Goal: Task Accomplishment & Management: Use online tool/utility

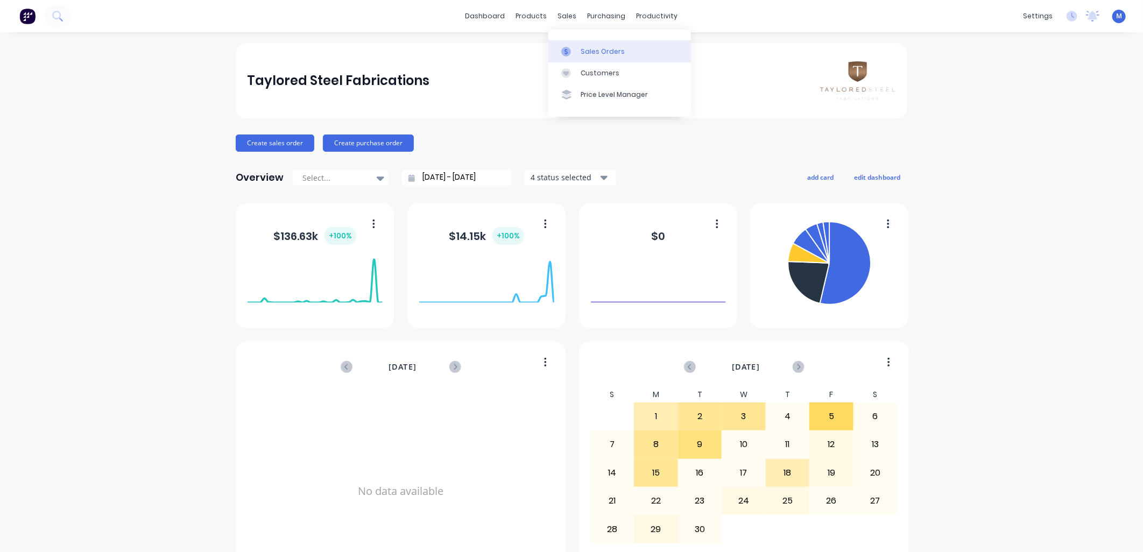
click at [589, 47] on div "Sales Orders" at bounding box center [603, 52] width 44 height 10
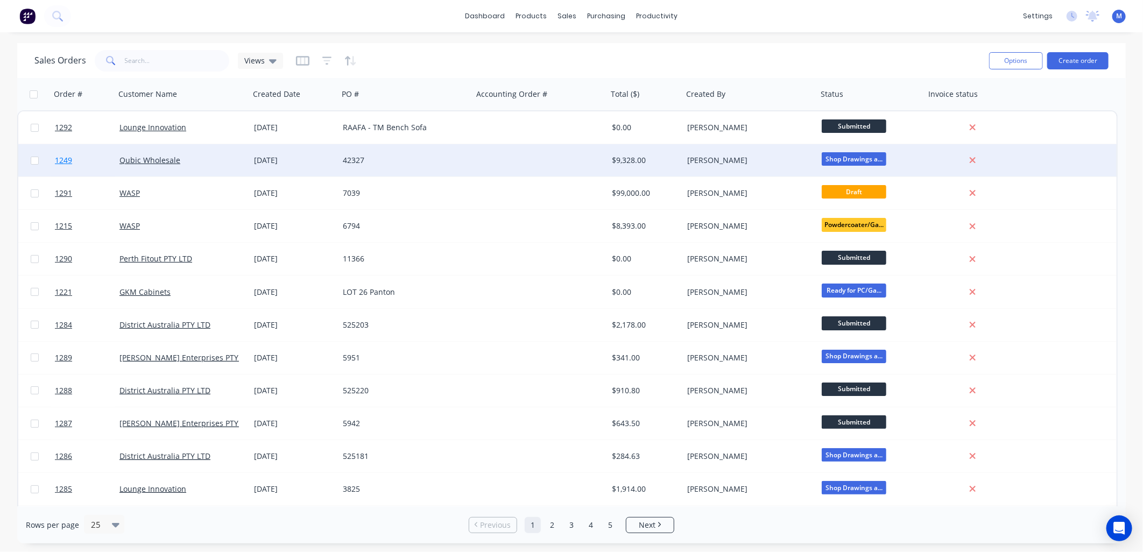
click at [66, 156] on span "1249" at bounding box center [63, 160] width 17 height 11
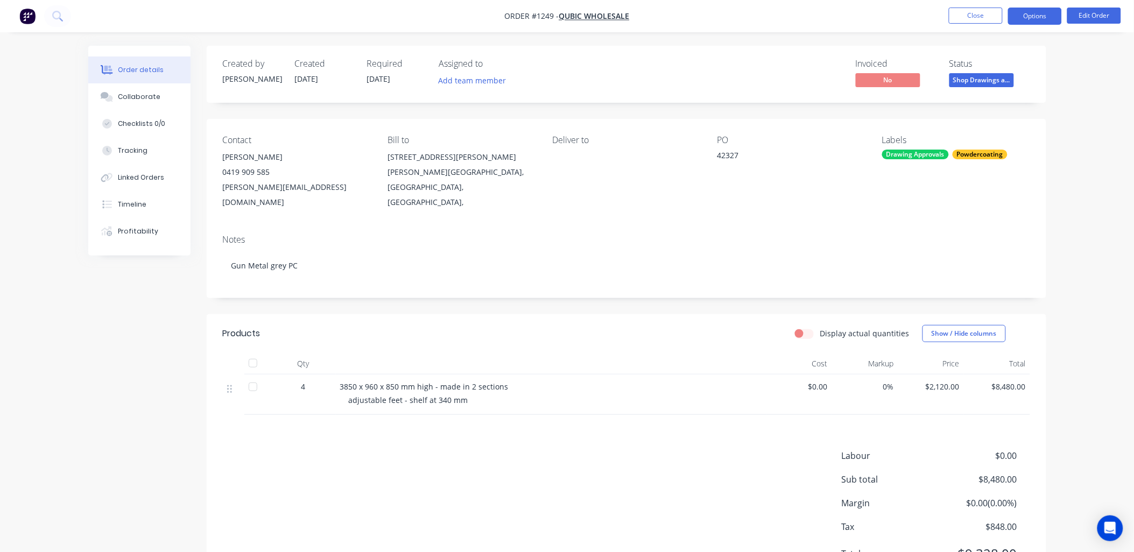
click at [1029, 19] on button "Options" at bounding box center [1035, 16] width 54 height 17
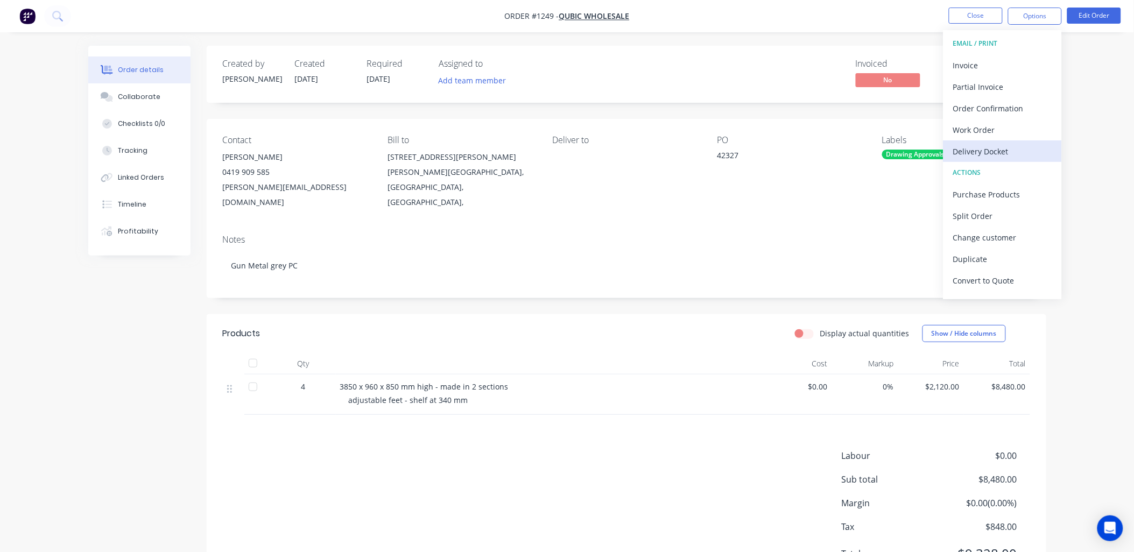
click at [992, 149] on div "Delivery Docket" at bounding box center [1002, 152] width 99 height 16
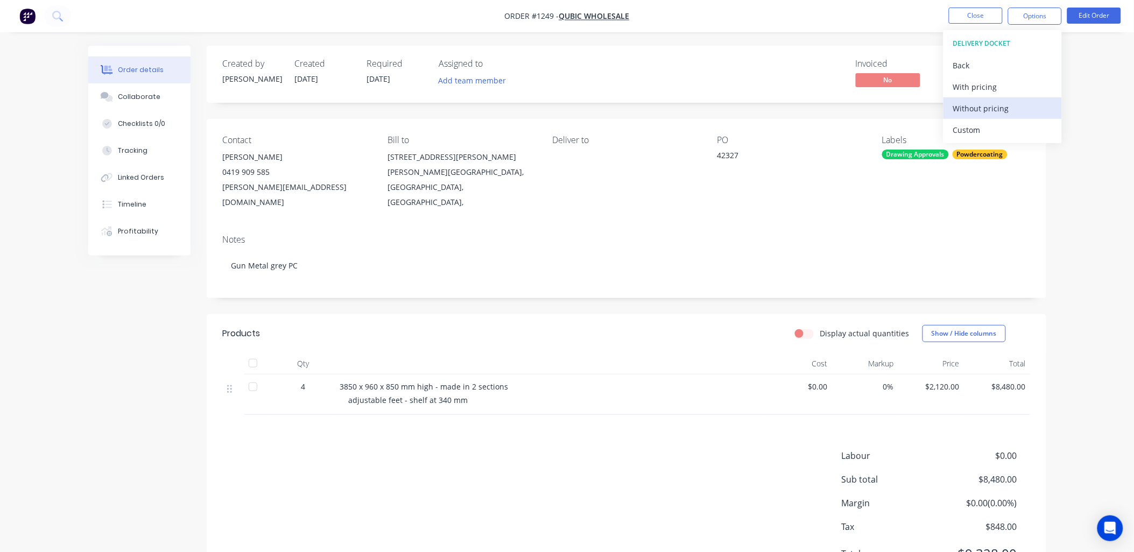
click at [992, 112] on div "Without pricing" at bounding box center [1002, 109] width 99 height 16
